Goal: Transaction & Acquisition: Obtain resource

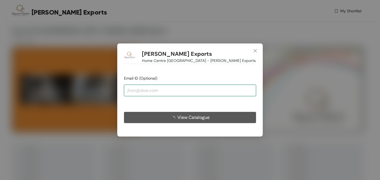
click at [160, 92] on input "email" at bounding box center [190, 89] width 132 height 11
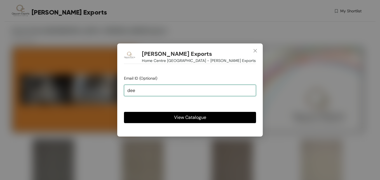
type input "dee"
type input "[EMAIL_ADDRESS][PERSON_NAME][DOMAIN_NAME]"
click at [191, 113] on button "View Catalogue" at bounding box center [190, 117] width 132 height 11
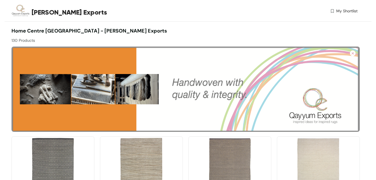
scroll to position [37, 0]
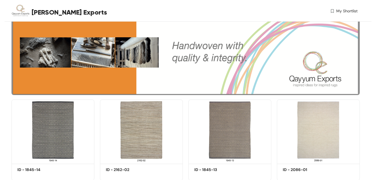
click at [352, 10] on span "My Shortlist" at bounding box center [346, 11] width 21 height 6
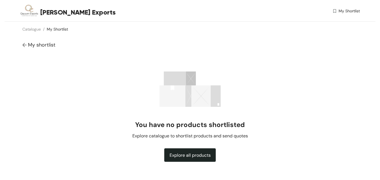
click at [39, 43] on span "My shortlist" at bounding box center [41, 44] width 27 height 7
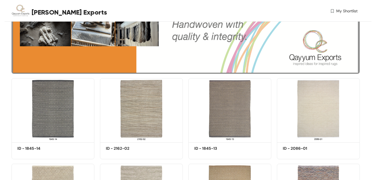
scroll to position [287, 0]
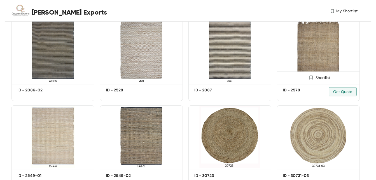
click at [310, 56] on img at bounding box center [318, 51] width 83 height 62
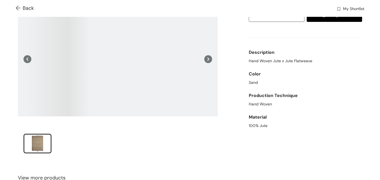
scroll to position [47, 0]
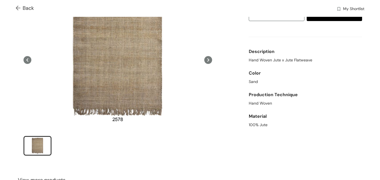
click at [204, 58] on icon at bounding box center [208, 60] width 8 height 8
